Goal: Task Accomplishment & Management: Manage account settings

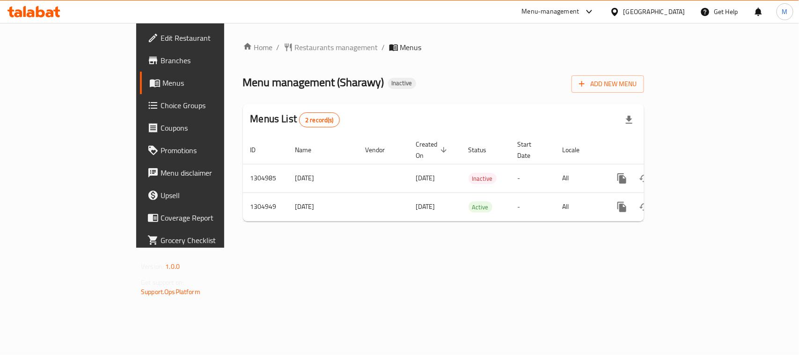
click at [161, 43] on span "Edit Restaurant" at bounding box center [212, 37] width 102 height 11
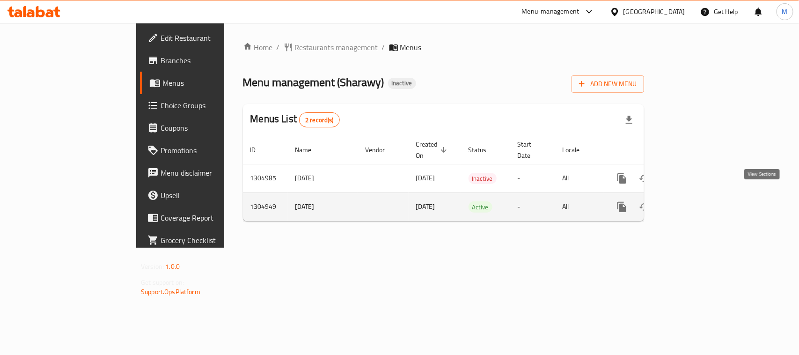
click at [695, 201] on icon "enhanced table" at bounding box center [689, 206] width 11 height 11
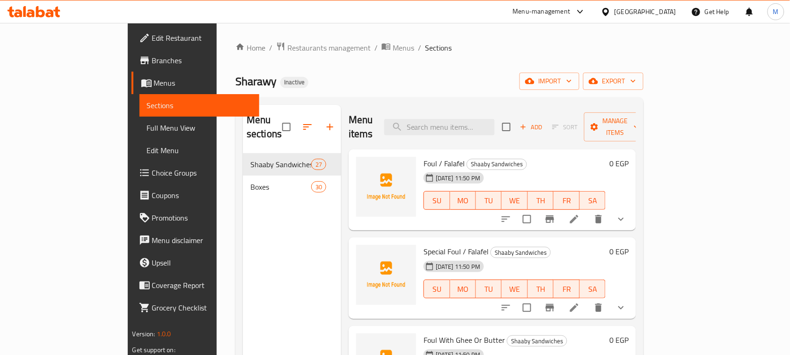
click at [147, 124] on span "Full Menu View" at bounding box center [199, 127] width 105 height 11
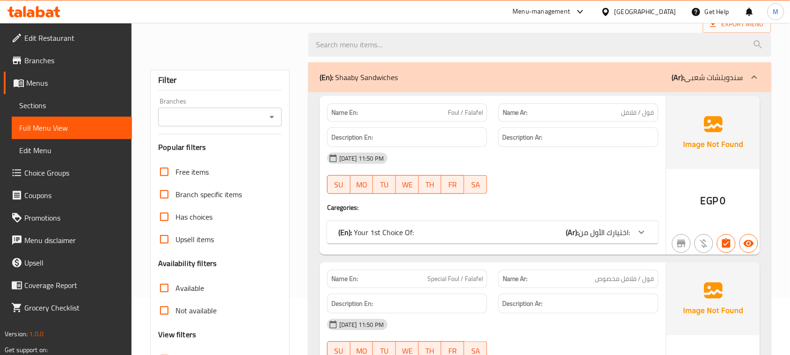
scroll to position [176, 0]
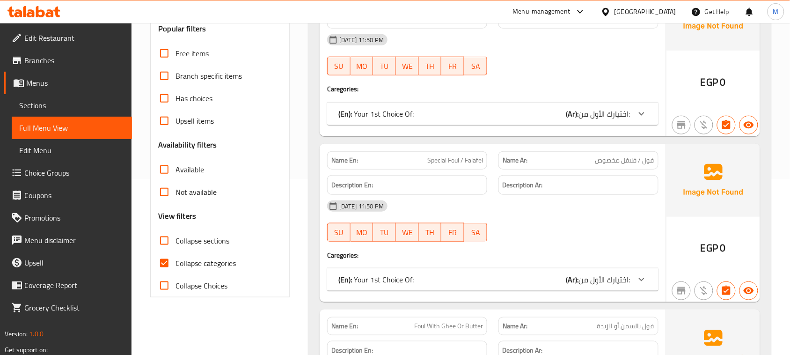
click at [164, 242] on input "Collapse sections" at bounding box center [164, 240] width 22 height 22
checkbox input "true"
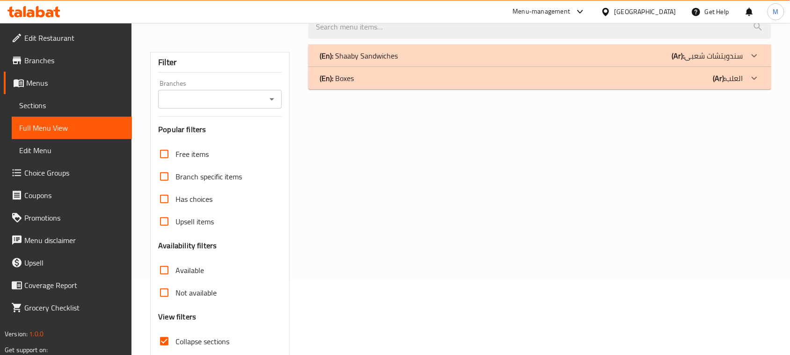
scroll to position [0, 0]
